Goal: Go to known website: Access a specific website the user already knows

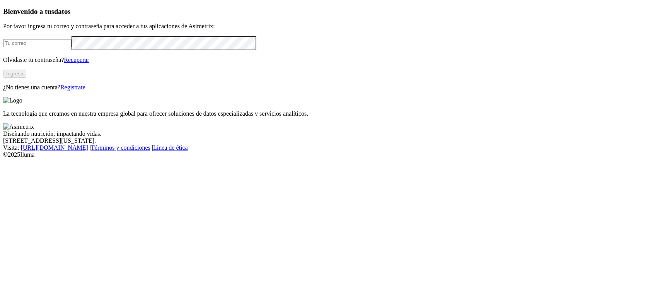
type input "[PERSON_NAME][EMAIL_ADDRESS][DOMAIN_NAME]"
click at [26, 78] on button "Ingresa" at bounding box center [14, 74] width 23 height 8
